Goal: Task Accomplishment & Management: Use online tool/utility

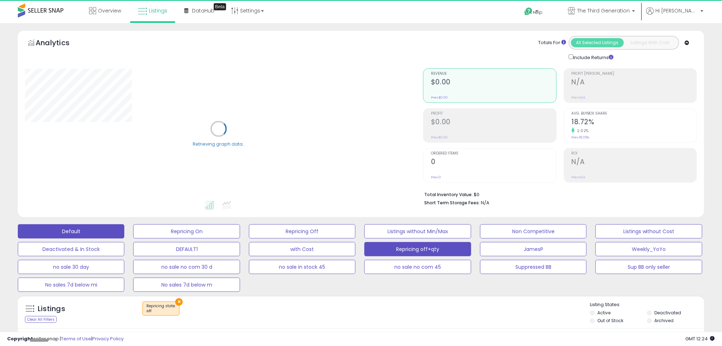
click at [93, 234] on button "Default" at bounding box center [71, 231] width 106 height 14
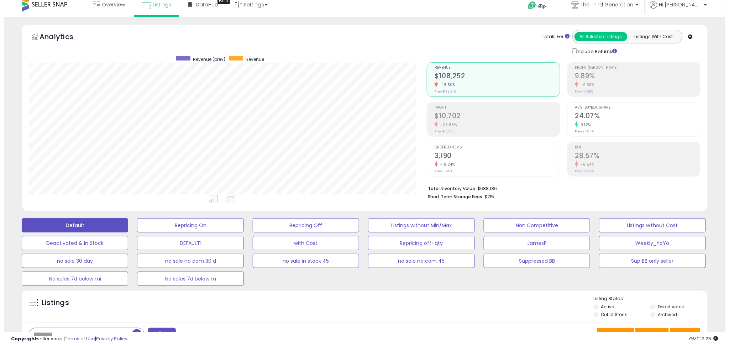
scroll to position [79, 0]
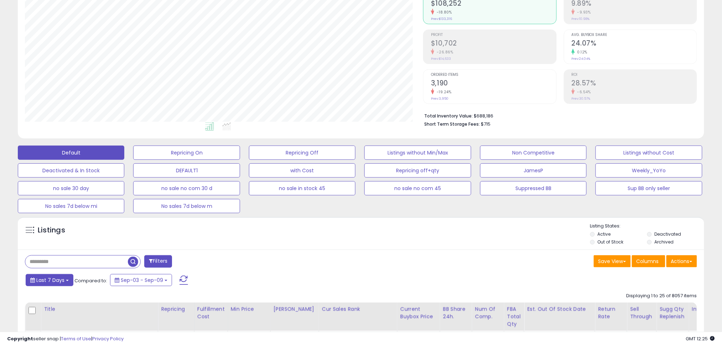
click at [61, 280] on span "Last 7 Days" at bounding box center [50, 280] width 28 height 7
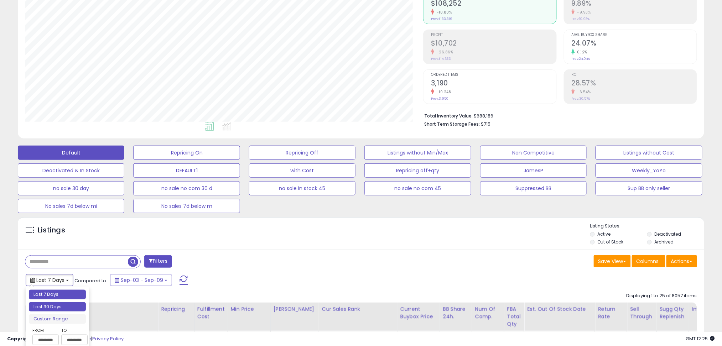
type input "**********"
click at [54, 302] on li "Last 30 Days" at bounding box center [57, 307] width 57 height 10
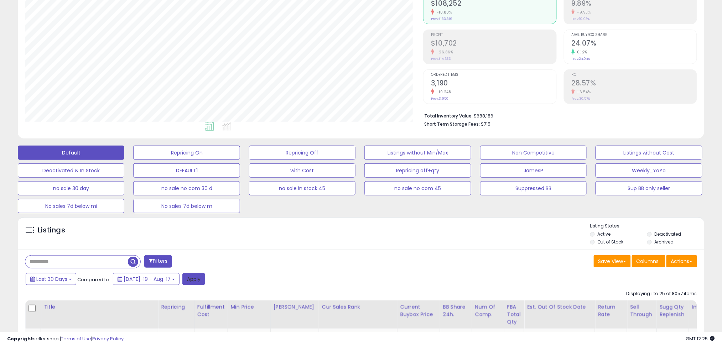
click at [189, 283] on button "Apply" at bounding box center [193, 279] width 23 height 12
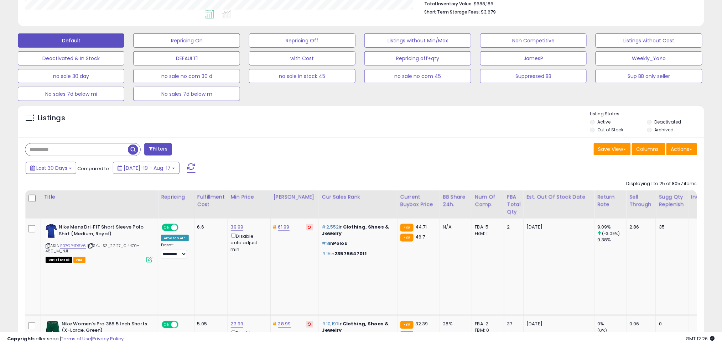
scroll to position [158, 0]
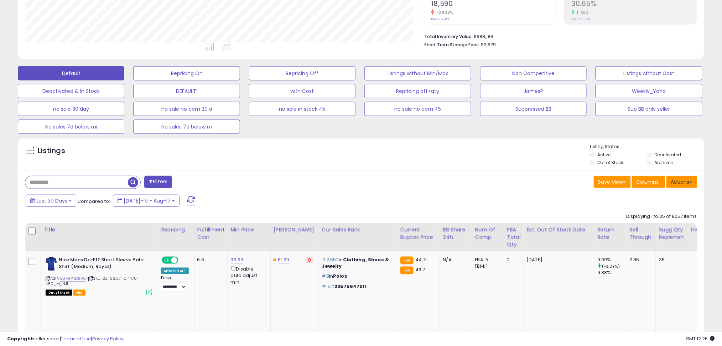
click at [681, 185] on button "Actions" at bounding box center [681, 182] width 31 height 12
click at [642, 224] on link "Export All Columns" at bounding box center [652, 227] width 78 height 11
click at [682, 184] on button "Actions" at bounding box center [681, 182] width 31 height 12
click at [637, 229] on link "Export All Columns" at bounding box center [652, 227] width 78 height 11
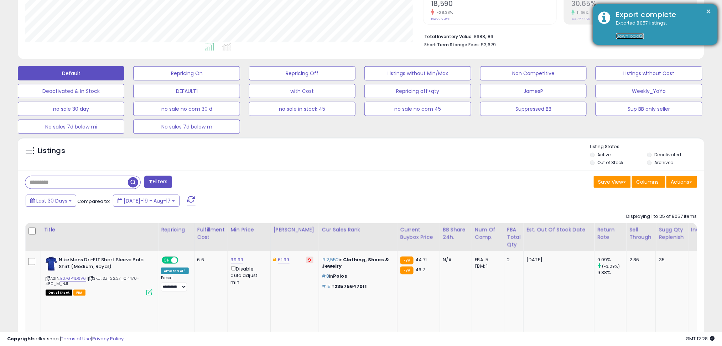
click at [634, 33] on link "Download" at bounding box center [630, 36] width 28 height 6
